Goal: Information Seeking & Learning: Learn about a topic

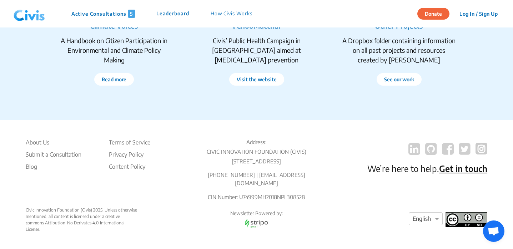
scroll to position [1393, 0]
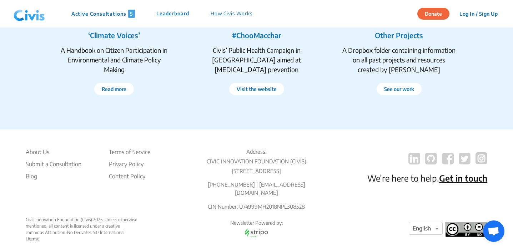
click at [438, 12] on button "Donate" at bounding box center [433, 14] width 32 height 12
click at [226, 11] on p "How Civis Works" at bounding box center [231, 14] width 42 height 8
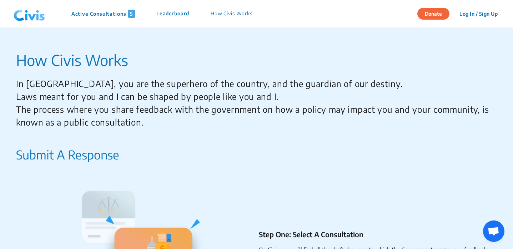
click at [98, 15] on p "Active Consultations 5" at bounding box center [103, 14] width 64 height 8
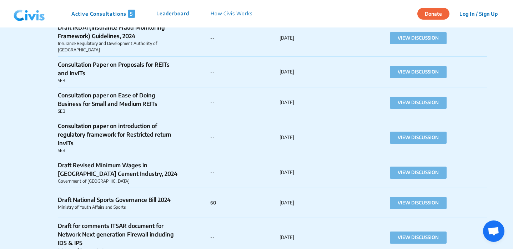
scroll to position [12830, 0]
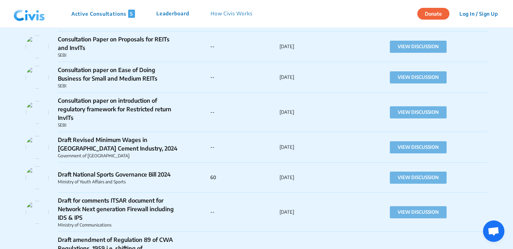
click at [24, 23] on img at bounding box center [29, 13] width 37 height 21
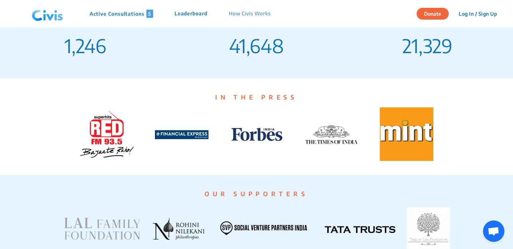
scroll to position [1435, 0]
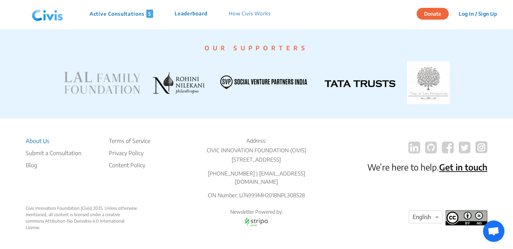
click at [36, 138] on li "About Us" at bounding box center [54, 141] width 56 height 9
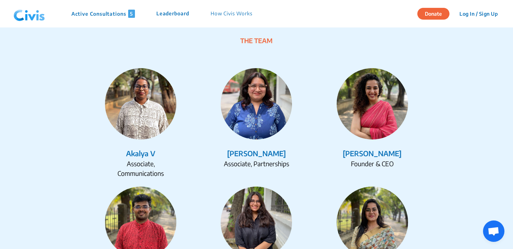
scroll to position [859, 0]
click at [387, 131] on img at bounding box center [371, 103] width 71 height 71
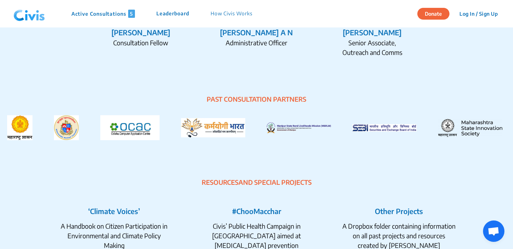
scroll to position [1218, 0]
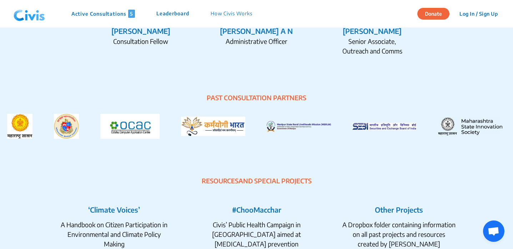
drag, startPoint x: 195, startPoint y: 182, endPoint x: 314, endPoint y: 178, distance: 118.8
click at [314, 178] on div "RESOURCES AND SPECIAL PROJECTS" at bounding box center [256, 181] width 427 height 10
click at [318, 179] on div "RESOURCES AND SPECIAL PROJECTS" at bounding box center [256, 181] width 427 height 10
drag, startPoint x: 318, startPoint y: 179, endPoint x: 210, endPoint y: 175, distance: 107.4
click at [210, 175] on section "RESOURCES AND SPECIAL PROJECTS ‘Climate Voices’ A Handbook on Citizen Participa…" at bounding box center [256, 228] width 513 height 151
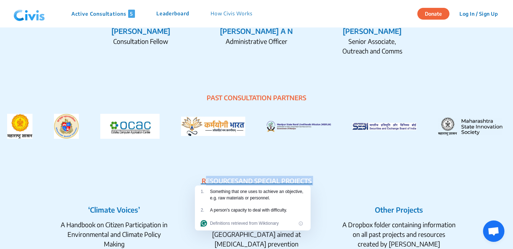
click at [192, 178] on div "RESOURCES AND SPECIAL PROJECTS" at bounding box center [256, 181] width 427 height 10
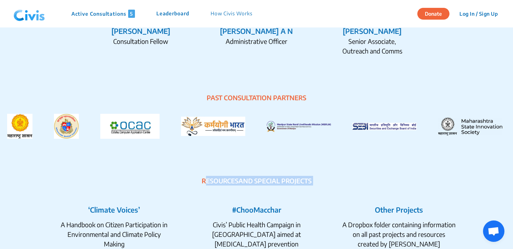
drag, startPoint x: 192, startPoint y: 178, endPoint x: 310, endPoint y: 179, distance: 118.4
click at [310, 179] on div "RESOURCES AND SPECIAL PROJECTS" at bounding box center [256, 181] width 427 height 10
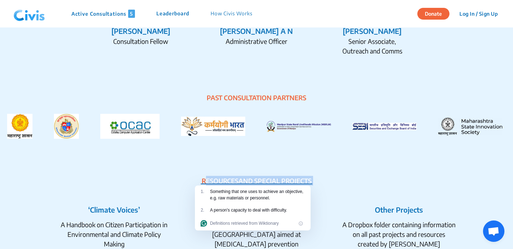
click at [324, 181] on div "RESOURCES AND SPECIAL PROJECTS" at bounding box center [256, 181] width 427 height 10
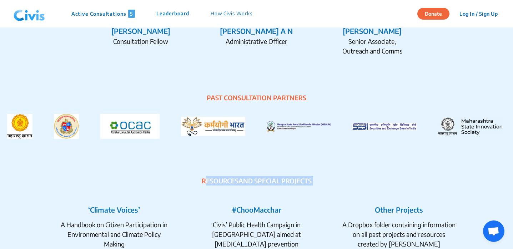
drag, startPoint x: 324, startPoint y: 181, endPoint x: 191, endPoint y: 184, distance: 133.5
click at [191, 184] on div "RESOURCES AND SPECIAL PROJECTS" at bounding box center [256, 181] width 427 height 10
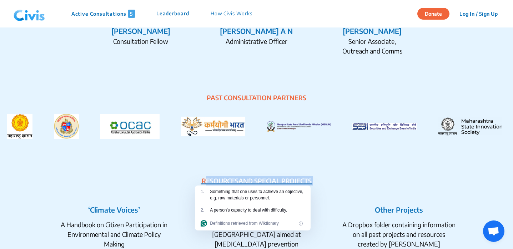
click at [193, 181] on div "RESOURCES AND SPECIAL PROJECTS" at bounding box center [256, 181] width 427 height 10
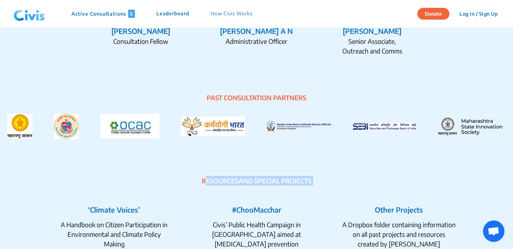
drag, startPoint x: 193, startPoint y: 181, endPoint x: 322, endPoint y: 180, distance: 129.2
click at [322, 180] on div "RESOURCES AND SPECIAL PROJECTS" at bounding box center [256, 181] width 427 height 10
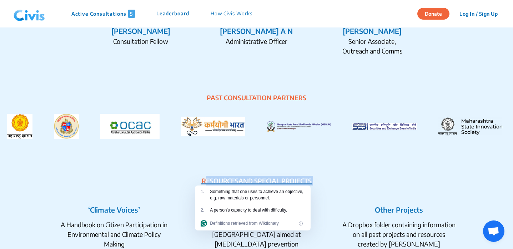
drag, startPoint x: 322, startPoint y: 180, endPoint x: 318, endPoint y: 180, distance: 4.6
click at [199, 181] on div "RESOURCES AND SPECIAL PROJECTS" at bounding box center [256, 181] width 427 height 10
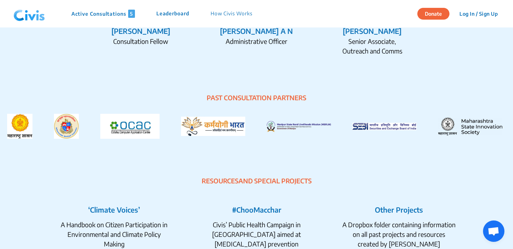
drag, startPoint x: 191, startPoint y: 180, endPoint x: 327, endPoint y: 183, distance: 136.3
click at [327, 183] on div "RESOURCES AND SPECIAL PROJECTS" at bounding box center [256, 181] width 427 height 10
click at [323, 179] on div "RESOURCES AND SPECIAL PROJECTS" at bounding box center [256, 181] width 427 height 10
drag, startPoint x: 323, startPoint y: 179, endPoint x: 203, endPoint y: 181, distance: 119.5
click at [203, 181] on div "RESOURCES AND SPECIAL PROJECTS" at bounding box center [256, 181] width 427 height 10
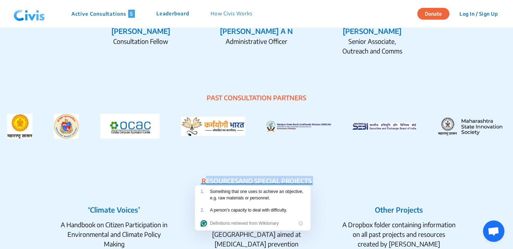
click at [183, 184] on div "RESOURCES AND SPECIAL PROJECTS" at bounding box center [256, 181] width 427 height 10
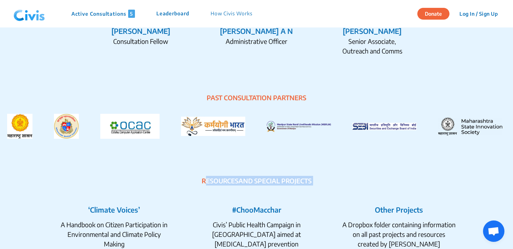
drag, startPoint x: 183, startPoint y: 184, endPoint x: 337, endPoint y: 178, distance: 154.6
click at [337, 178] on div "RESOURCES AND SPECIAL PROJECTS" at bounding box center [256, 181] width 427 height 10
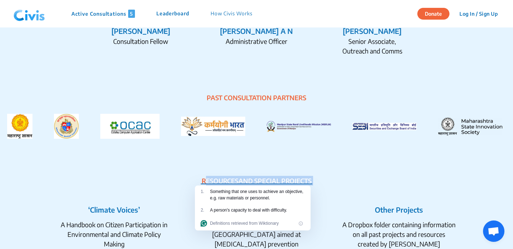
click at [323, 181] on div "RESOURCES AND SPECIAL PROJECTS" at bounding box center [256, 181] width 427 height 10
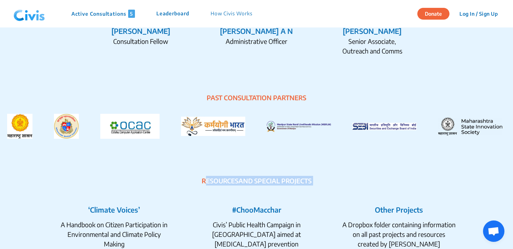
drag, startPoint x: 323, startPoint y: 181, endPoint x: 190, endPoint y: 181, distance: 132.7
click at [190, 181] on div "RESOURCES AND SPECIAL PROJECTS" at bounding box center [256, 181] width 427 height 10
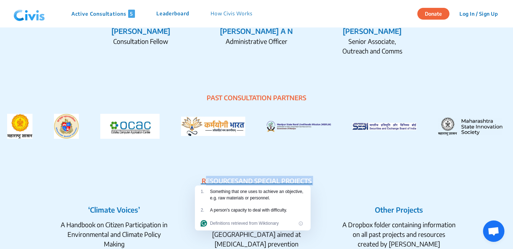
click at [190, 181] on div "RESOURCES AND SPECIAL PROJECTS" at bounding box center [256, 181] width 427 height 10
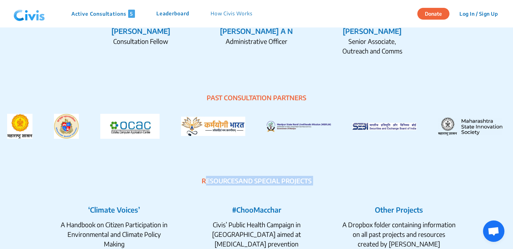
drag, startPoint x: 183, startPoint y: 180, endPoint x: 343, endPoint y: 180, distance: 160.2
click at [343, 180] on div "RESOURCES AND SPECIAL PROJECTS" at bounding box center [256, 181] width 427 height 10
click at [331, 180] on div "RESOURCES AND SPECIAL PROJECTS" at bounding box center [256, 181] width 427 height 10
drag, startPoint x: 331, startPoint y: 180, endPoint x: 198, endPoint y: 181, distance: 133.4
click at [198, 181] on div "RESOURCES AND SPECIAL PROJECTS" at bounding box center [256, 181] width 427 height 10
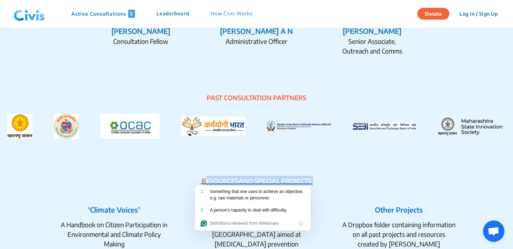
click at [178, 183] on div "RESOURCES AND SPECIAL PROJECTS" at bounding box center [256, 181] width 427 height 10
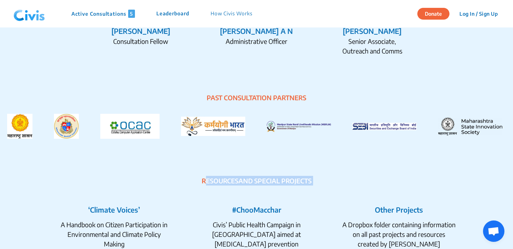
drag, startPoint x: 178, startPoint y: 183, endPoint x: 330, endPoint y: 187, distance: 151.7
click at [330, 187] on section "RESOURCES AND SPECIAL PROJECTS ‘Climate Voices’ A Handbook on Citizen Participa…" at bounding box center [256, 228] width 513 height 151
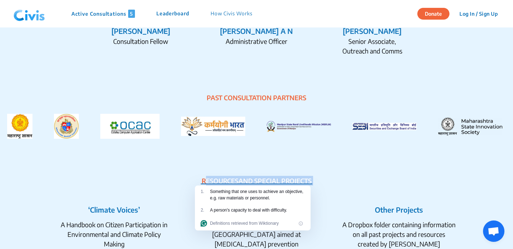
click at [325, 182] on div "RESOURCES AND SPECIAL PROJECTS" at bounding box center [256, 181] width 427 height 10
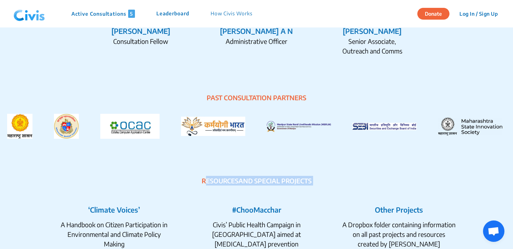
drag, startPoint x: 325, startPoint y: 182, endPoint x: 192, endPoint y: 185, distance: 133.1
click at [192, 185] on section "RESOURCES AND SPECIAL PROJECTS ‘Climate Voices’ A Handbook on Citizen Participa…" at bounding box center [256, 228] width 513 height 151
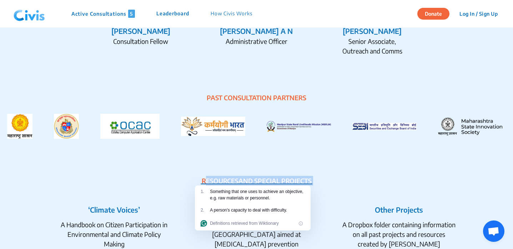
click at [173, 183] on div "RESOURCES AND SPECIAL PROJECTS" at bounding box center [256, 181] width 427 height 10
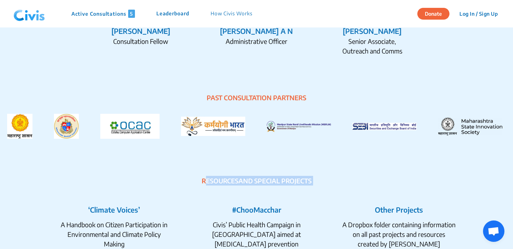
drag, startPoint x: 173, startPoint y: 183, endPoint x: 298, endPoint y: 180, distance: 124.5
click at [298, 180] on div "RESOURCES AND SPECIAL PROJECTS" at bounding box center [256, 181] width 427 height 10
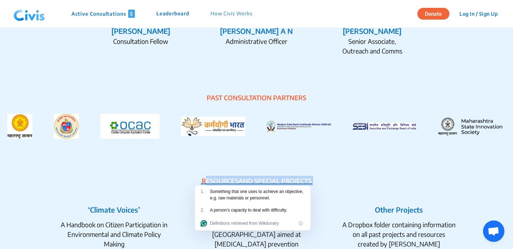
click at [334, 178] on div "RESOURCES AND SPECIAL PROJECTS" at bounding box center [256, 181] width 427 height 10
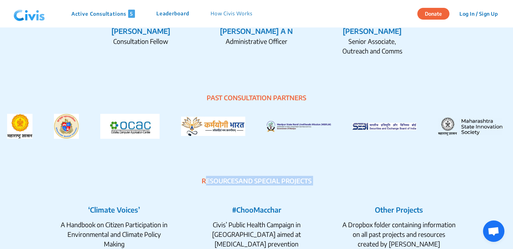
drag, startPoint x: 333, startPoint y: 183, endPoint x: 193, endPoint y: 182, distance: 139.9
click at [193, 182] on div "RESOURCES AND SPECIAL PROJECTS" at bounding box center [256, 181] width 427 height 10
click at [186, 181] on div "RESOURCES AND SPECIAL PROJECTS" at bounding box center [256, 181] width 427 height 10
drag, startPoint x: 186, startPoint y: 181, endPoint x: 315, endPoint y: 182, distance: 129.1
click at [315, 182] on div "RESOURCES AND SPECIAL PROJECTS" at bounding box center [256, 181] width 427 height 10
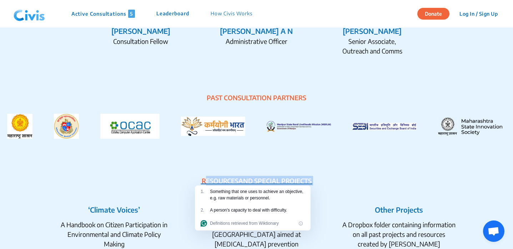
click at [324, 182] on div "RESOURCES AND SPECIAL PROJECTS" at bounding box center [256, 181] width 427 height 10
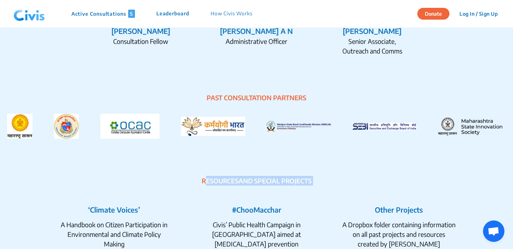
drag, startPoint x: 324, startPoint y: 182, endPoint x: 168, endPoint y: 182, distance: 156.3
click at [168, 182] on div "RESOURCES AND SPECIAL PROJECTS" at bounding box center [256, 181] width 427 height 10
drag, startPoint x: 168, startPoint y: 182, endPoint x: 345, endPoint y: 187, distance: 177.0
click at [345, 187] on section "RESOURCES AND SPECIAL PROJECTS ‘Climate Voices’ A Handbook on Citizen Participa…" at bounding box center [256, 228] width 513 height 151
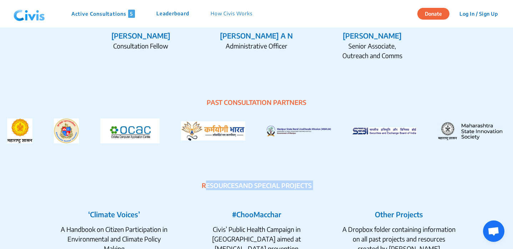
scroll to position [1213, 0]
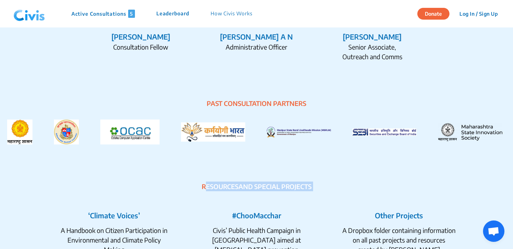
click at [241, 188] on div "RESOURCES AND SPECIAL PROJECTS" at bounding box center [256, 187] width 427 height 10
click at [254, 186] on div "RESOURCES AND SPECIAL PROJECTS" at bounding box center [256, 187] width 427 height 10
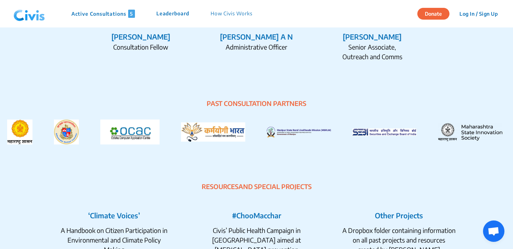
click at [254, 186] on div "RESOURCES AND SPECIAL PROJECTS" at bounding box center [256, 187] width 427 height 10
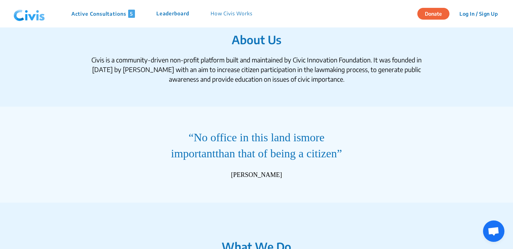
scroll to position [0, 0]
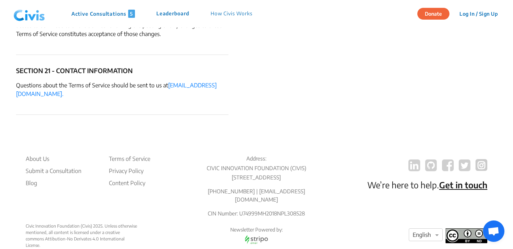
scroll to position [3297, 0]
click at [243, 163] on p "CIVIC INNOVATION FOUNDATION (CIVIS)" at bounding box center [256, 167] width 125 height 8
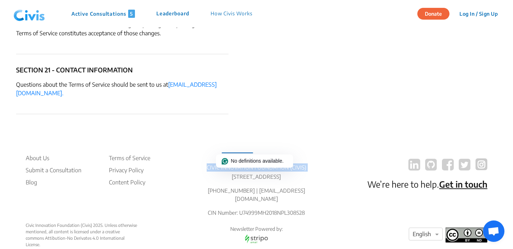
click at [239, 163] on p "CIVIC INNOVATION FOUNDATION (CIVIS)" at bounding box center [256, 167] width 125 height 8
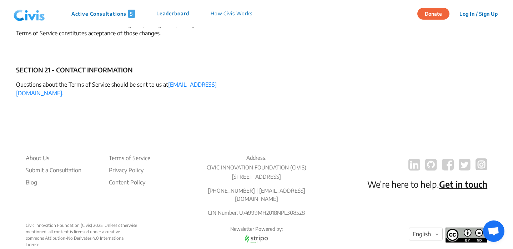
click at [71, 222] on div "Civic Innovation Foundation (Civis) 2025. Unless otherwise mentioned, all conte…" at bounding box center [82, 235] width 112 height 26
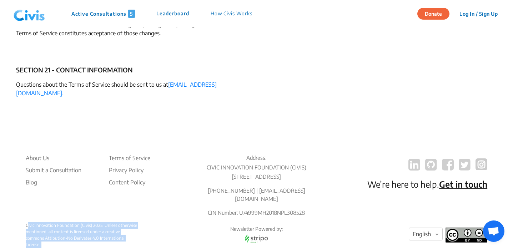
click at [153, 222] on div "Civic Innovation Foundation (Civis) 2025. Unless otherwise mentioned, all conte…" at bounding box center [256, 235] width 461 height 26
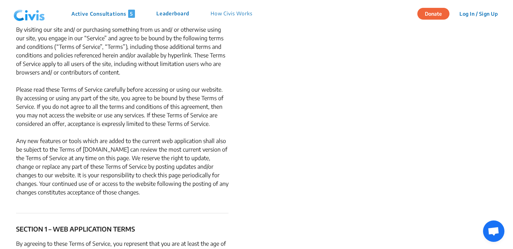
scroll to position [0, 0]
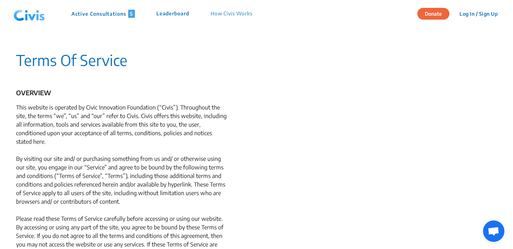
click at [169, 13] on p "Leaderboard" at bounding box center [172, 14] width 33 height 8
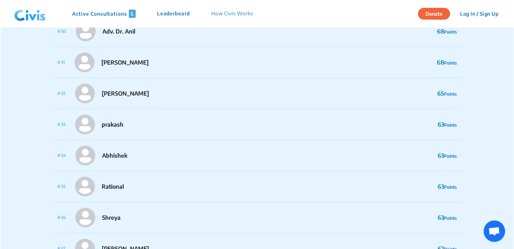
scroll to position [6300, 0]
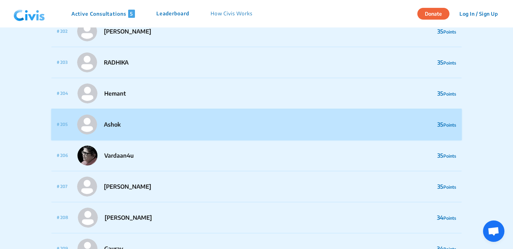
click at [447, 123] on span "Points" at bounding box center [449, 124] width 13 height 5
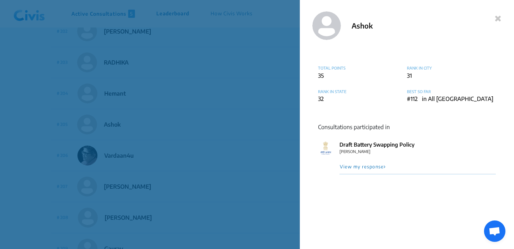
click at [369, 167] on button "View my response" at bounding box center [362, 166] width 47 height 6
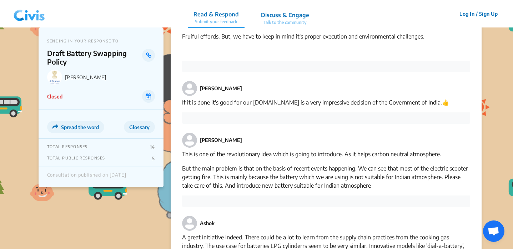
scroll to position [398, 0]
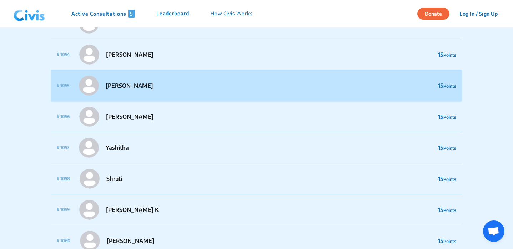
scroll to position [31668, 0]
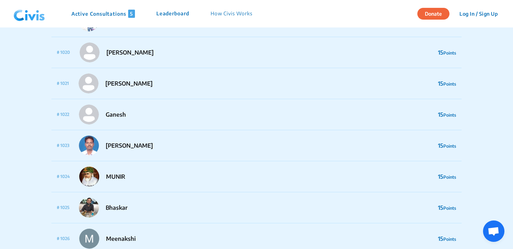
click at [28, 18] on img at bounding box center [29, 13] width 37 height 21
